Goal: Task Accomplishment & Management: Complete application form

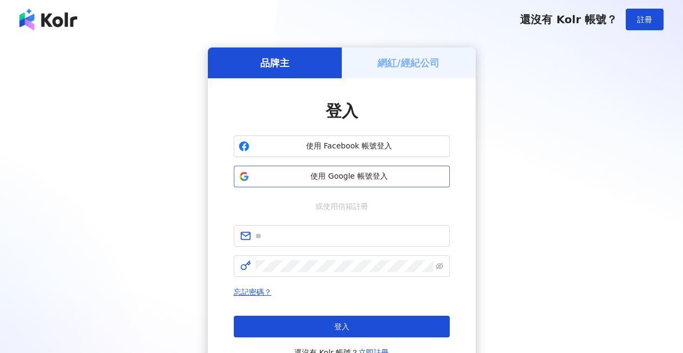
click at [346, 176] on span "使用 Google 帳號登入" at bounding box center [349, 176] width 191 height 11
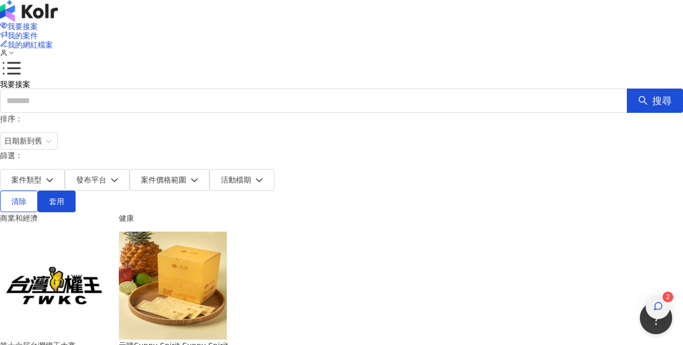
click at [661, 295] on div "button" at bounding box center [658, 307] width 14 height 24
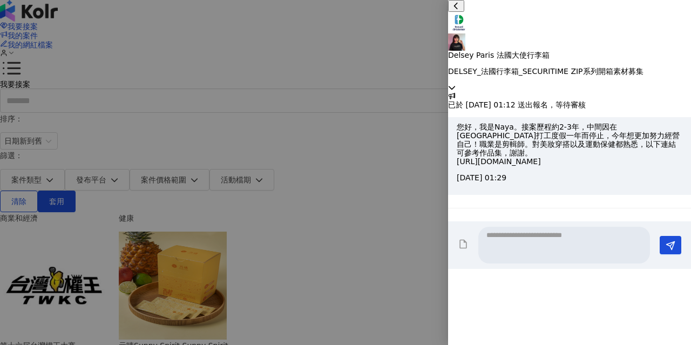
click at [662, 67] on p "DELSEY_法國行李箱_SECURITIME ZIP系列開箱素材募集" at bounding box center [569, 71] width 243 height 9
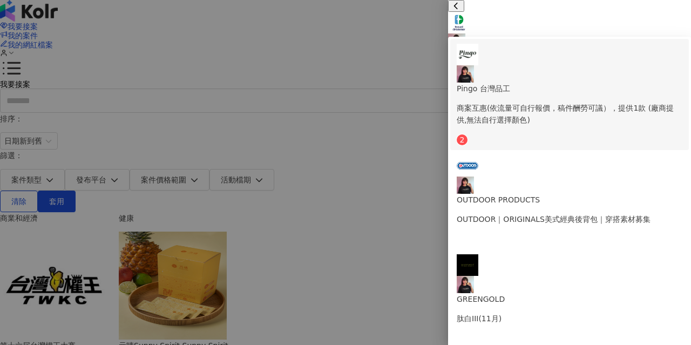
click at [574, 67] on li "Pingo 台灣品工 商案互惠(依流量可自行報價，稿件酬勞可議），提供1款 (廠商提供,無法自行選擇顏色) 2" at bounding box center [569, 94] width 239 height 111
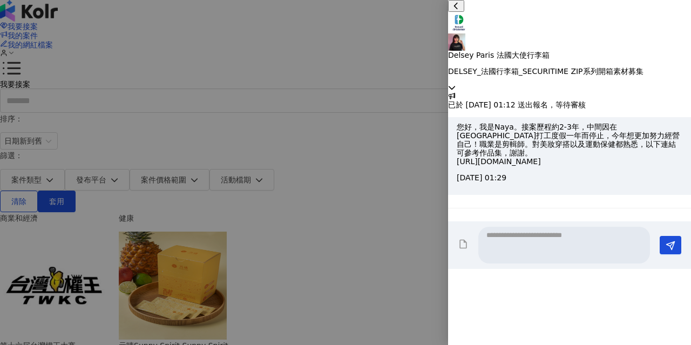
click at [456, 84] on icon at bounding box center [452, 88] width 8 height 8
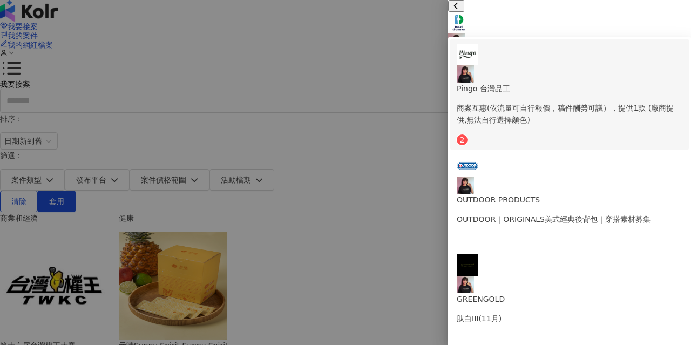
click at [616, 83] on p "Pingo 台灣品工" at bounding box center [570, 89] width 226 height 12
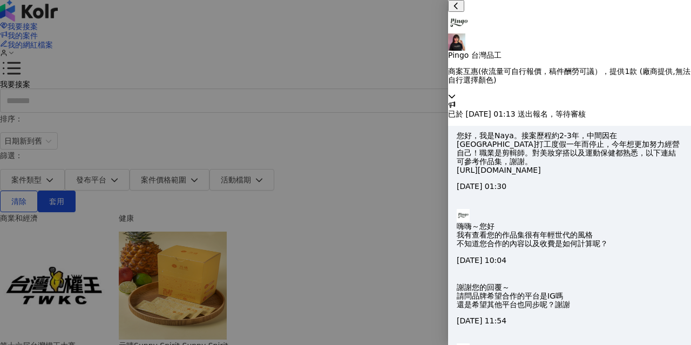
type textarea "**"
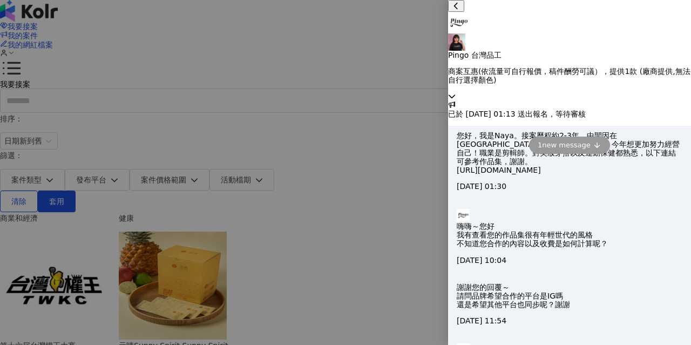
click at [456, 92] on icon at bounding box center [452, 96] width 8 height 8
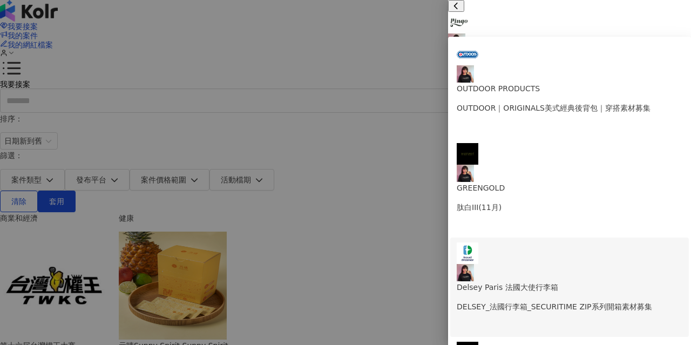
click at [557, 281] on p "Delsey Paris 法國大使行李箱" at bounding box center [570, 287] width 226 height 12
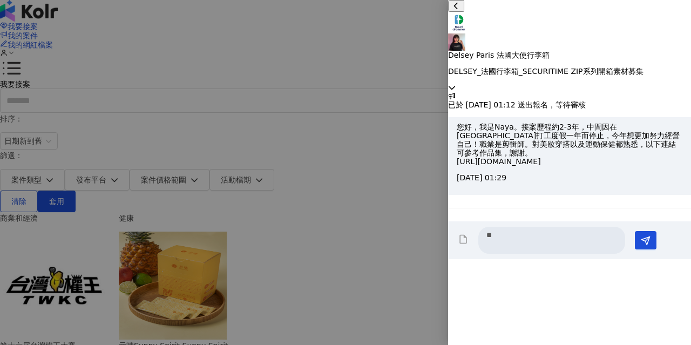
click at [663, 67] on p "DELSEY_法國行李箱_SECURITIME ZIP系列開箱素材募集" at bounding box center [569, 71] width 243 height 9
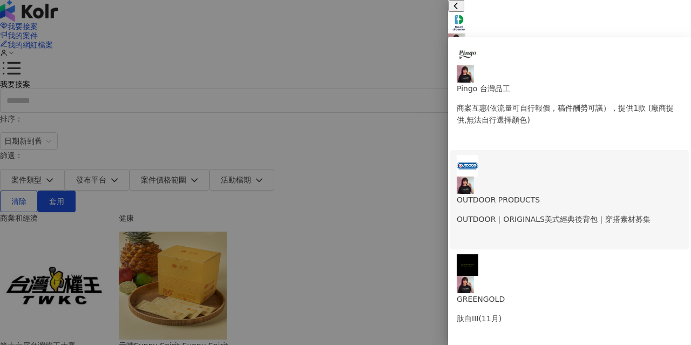
click at [609, 150] on li "OUTDOOR PRODUCTS OUTDOOR｜ORIGINALS美式經典後背包｜穿搭素材募集" at bounding box center [569, 199] width 239 height 99
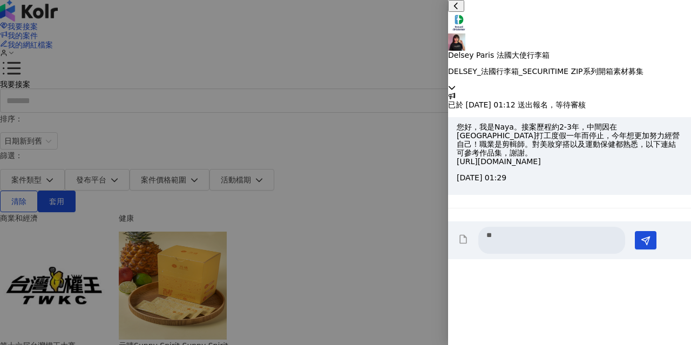
click at [667, 67] on p "DELSEY_法國行李箱_SECURITIME ZIP系列開箱素材募集" at bounding box center [569, 71] width 243 height 9
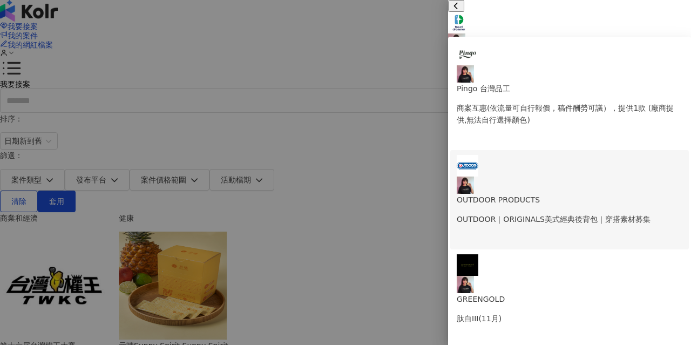
click at [573, 194] on p "OUTDOOR PRODUCTS" at bounding box center [570, 200] width 226 height 12
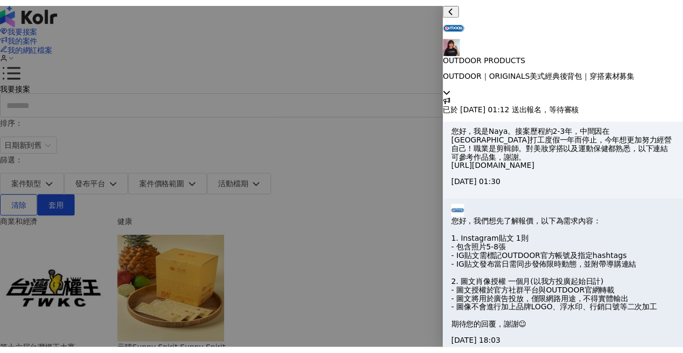
scroll to position [214, 0]
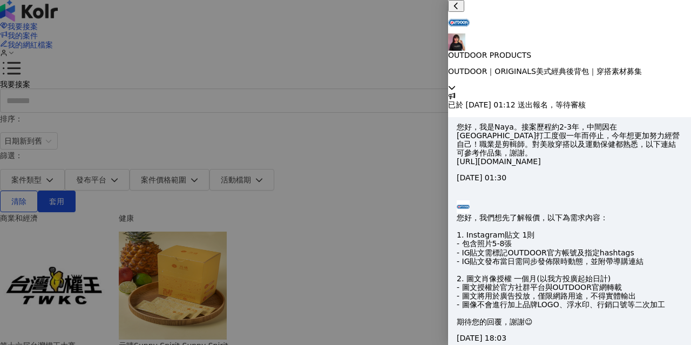
click at [456, 84] on icon at bounding box center [452, 88] width 8 height 8
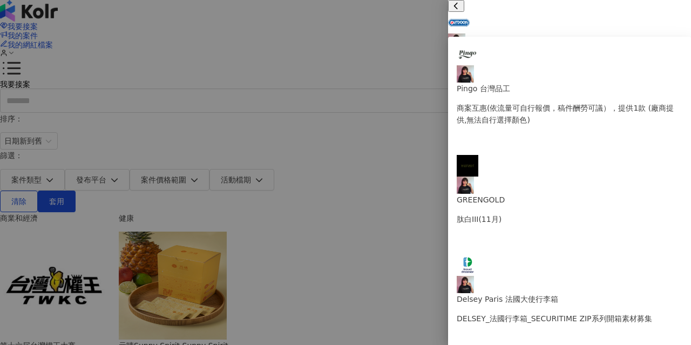
click at [671, 18] on div "OUTDOOR PRODUCTS OUTDOOR｜ORIGINALS美式經典後背包｜穿搭素材募集" at bounding box center [569, 46] width 243 height 92
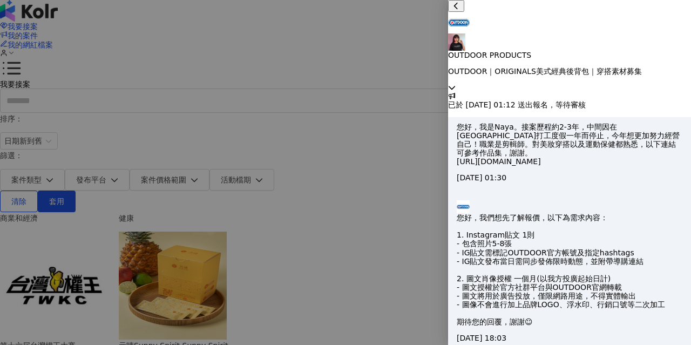
click at [410, 124] on div at bounding box center [345, 172] width 691 height 345
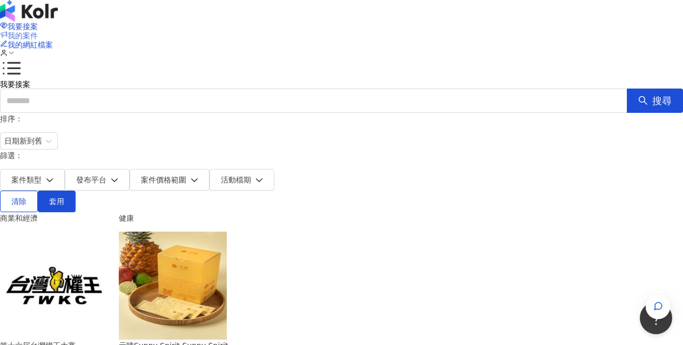
click at [38, 31] on span "我的案件" at bounding box center [23, 35] width 30 height 9
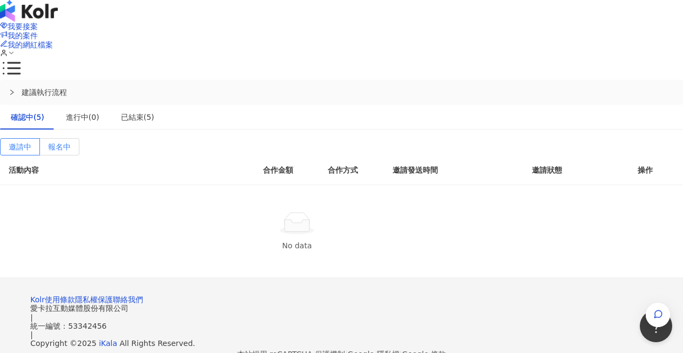
click at [71, 143] on span "報名中" at bounding box center [59, 147] width 23 height 9
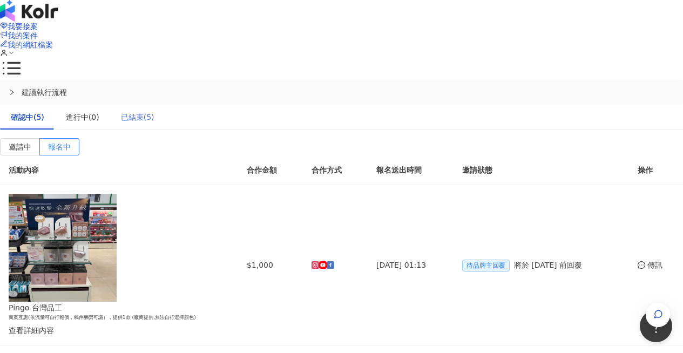
click at [165, 105] on div "已結束(5)" at bounding box center [137, 117] width 55 height 25
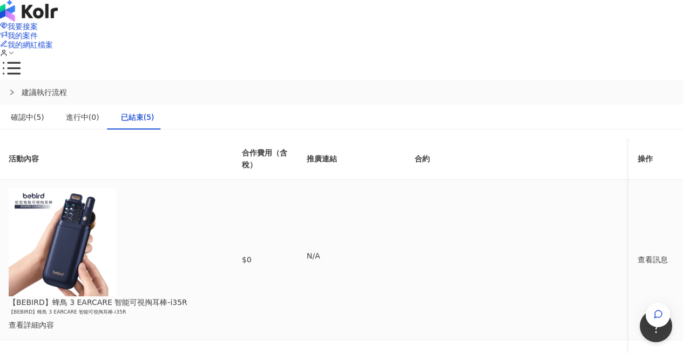
click at [638, 254] on div "查看訊息" at bounding box center [656, 260] width 37 height 12
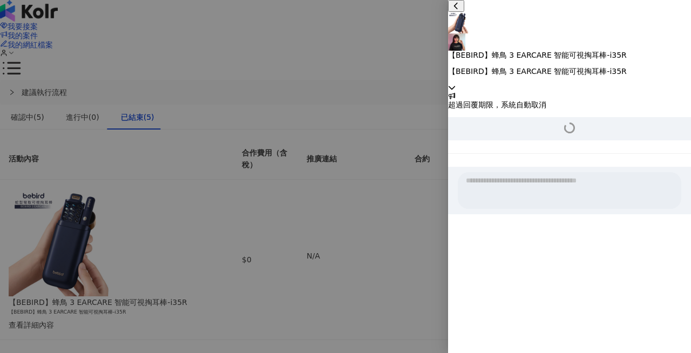
scroll to position [325, 0]
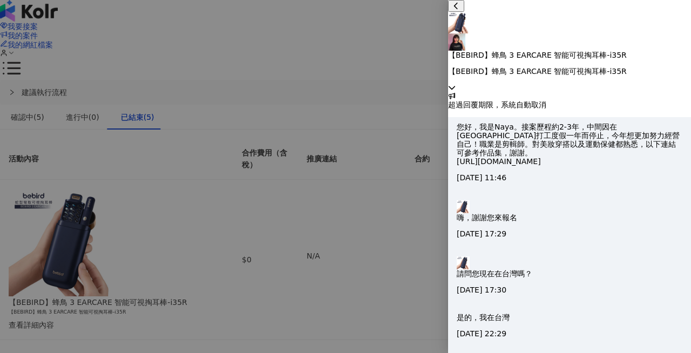
click at [287, 91] on div at bounding box center [345, 176] width 691 height 353
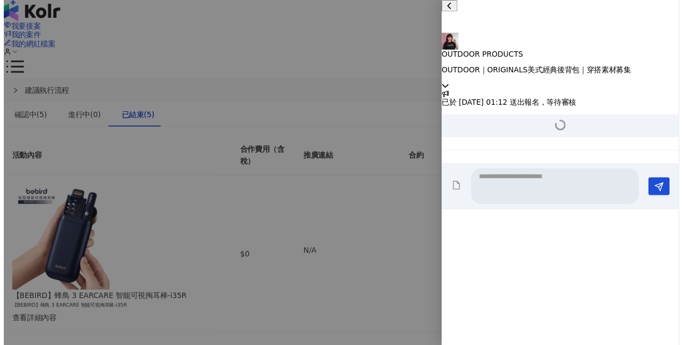
scroll to position [216, 0]
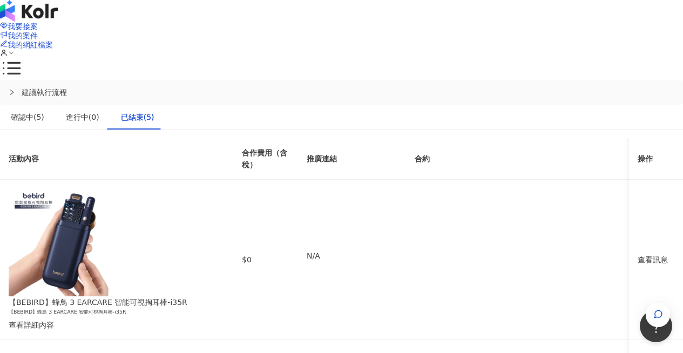
click at [104, 26] on div "我要接案 我的案件 我的網紅檔案" at bounding box center [341, 40] width 683 height 80
click at [58, 22] on img at bounding box center [29, 11] width 58 height 22
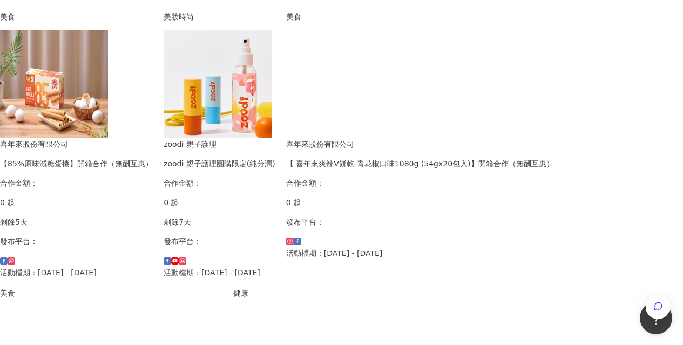
scroll to position [807, 0]
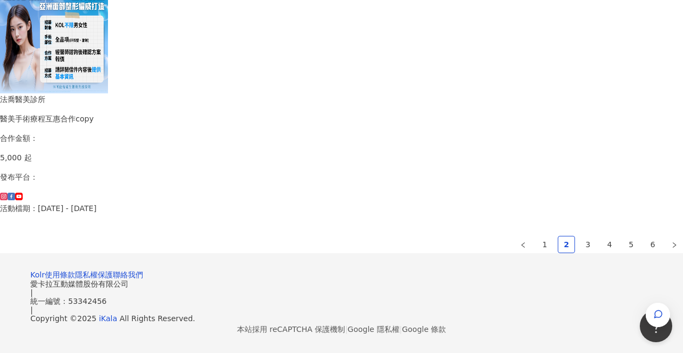
scroll to position [786, 0]
click at [580, 237] on link "3" at bounding box center [588, 245] width 16 height 16
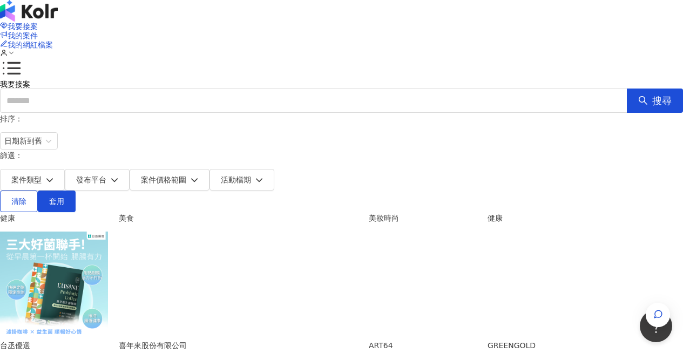
scroll to position [772, 0]
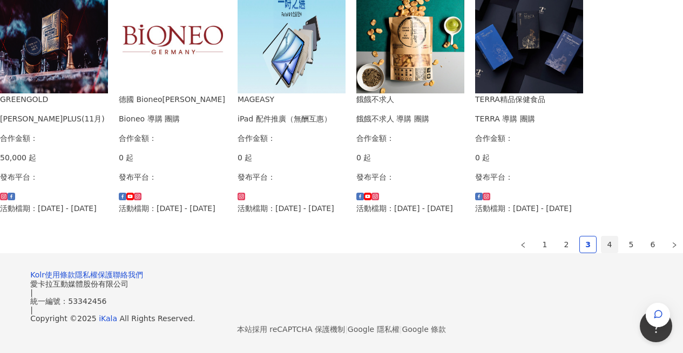
click at [602, 237] on link "4" at bounding box center [610, 245] width 16 height 16
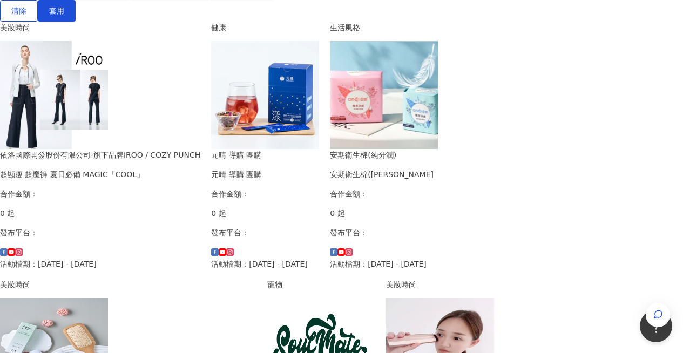
scroll to position [0, 0]
